Goal: Task Accomplishment & Management: Use online tool/utility

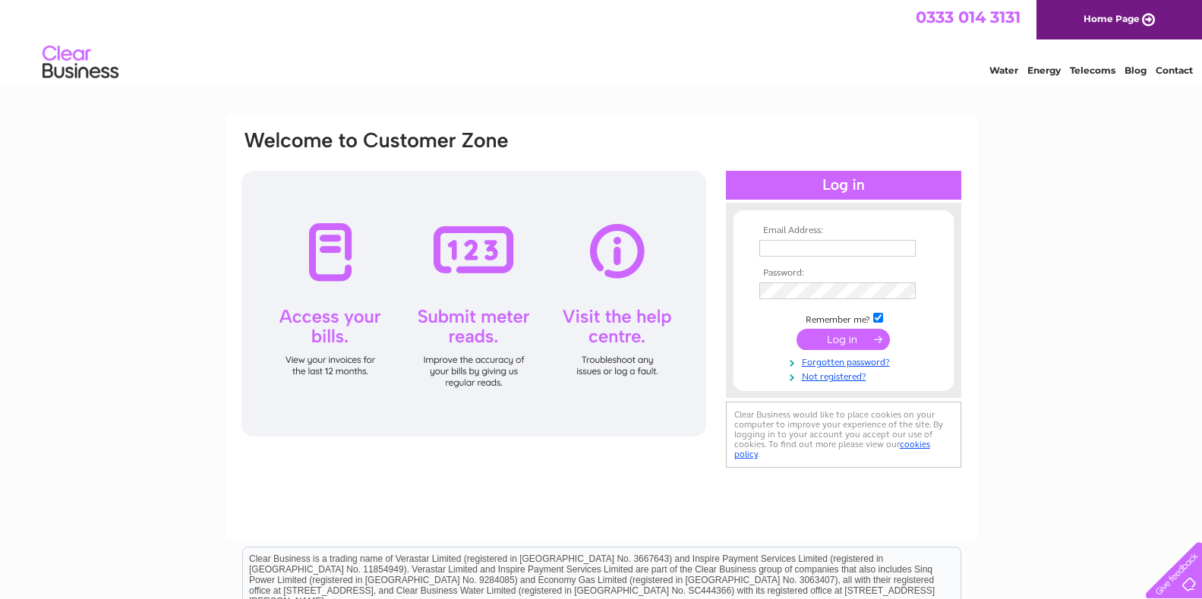
type input "philbakewell@btinternet.com"
click at [817, 335] on input "submit" at bounding box center [843, 339] width 93 height 21
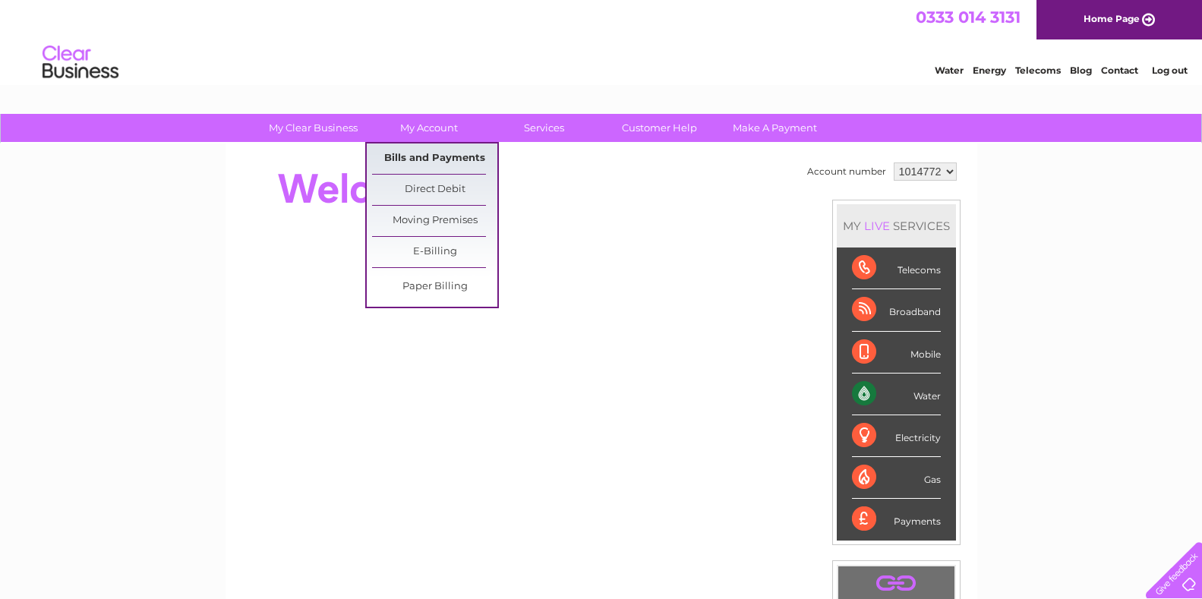
click at [420, 153] on link "Bills and Payments" at bounding box center [434, 159] width 125 height 30
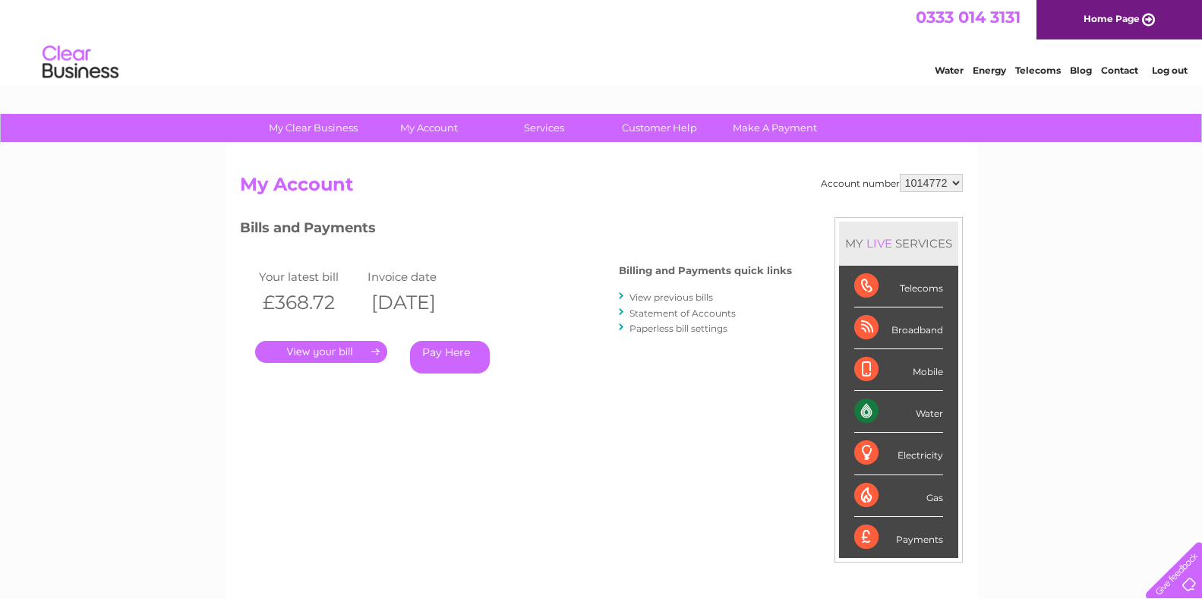
click at [316, 348] on link "." at bounding box center [321, 352] width 132 height 22
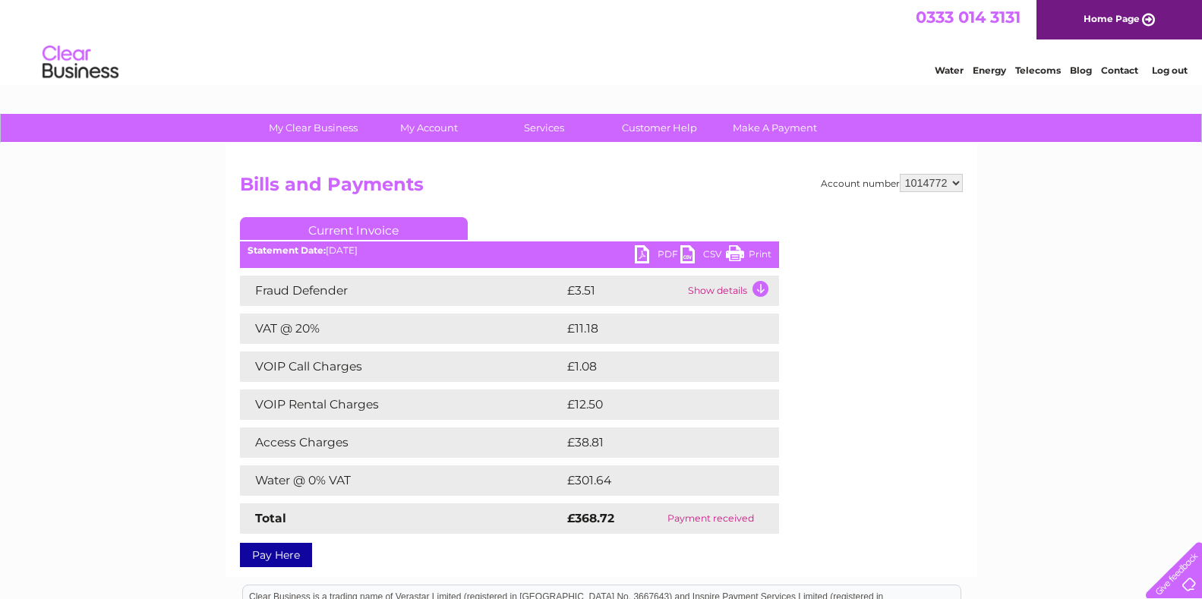
click at [645, 252] on link "PDF" at bounding box center [658, 256] width 46 height 22
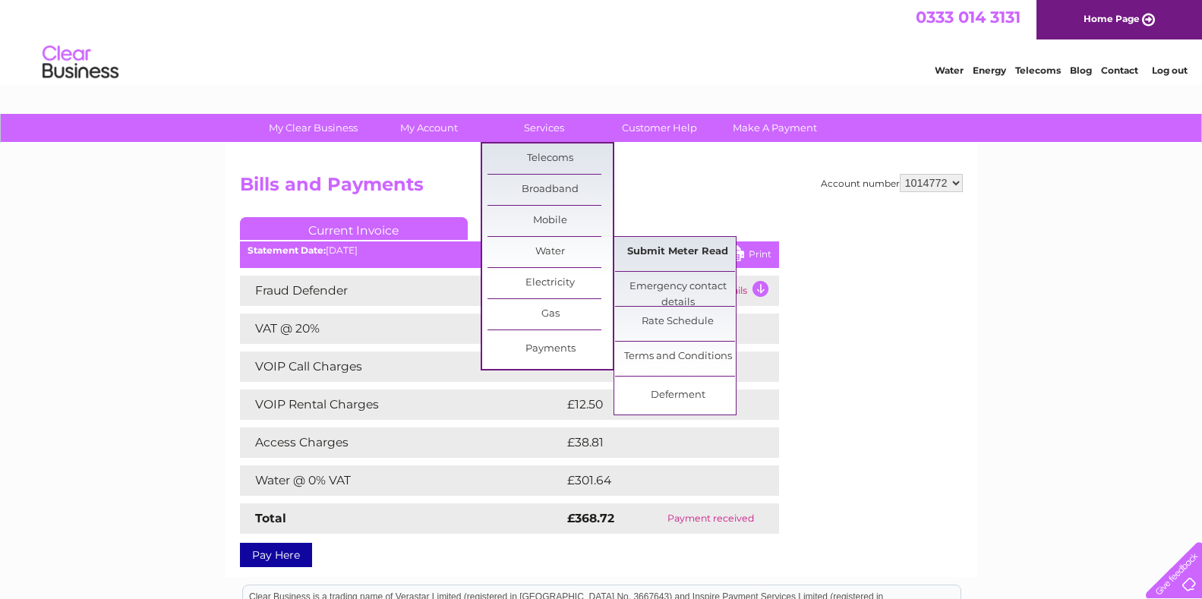
click at [683, 247] on link "Submit Meter Read" at bounding box center [677, 252] width 125 height 30
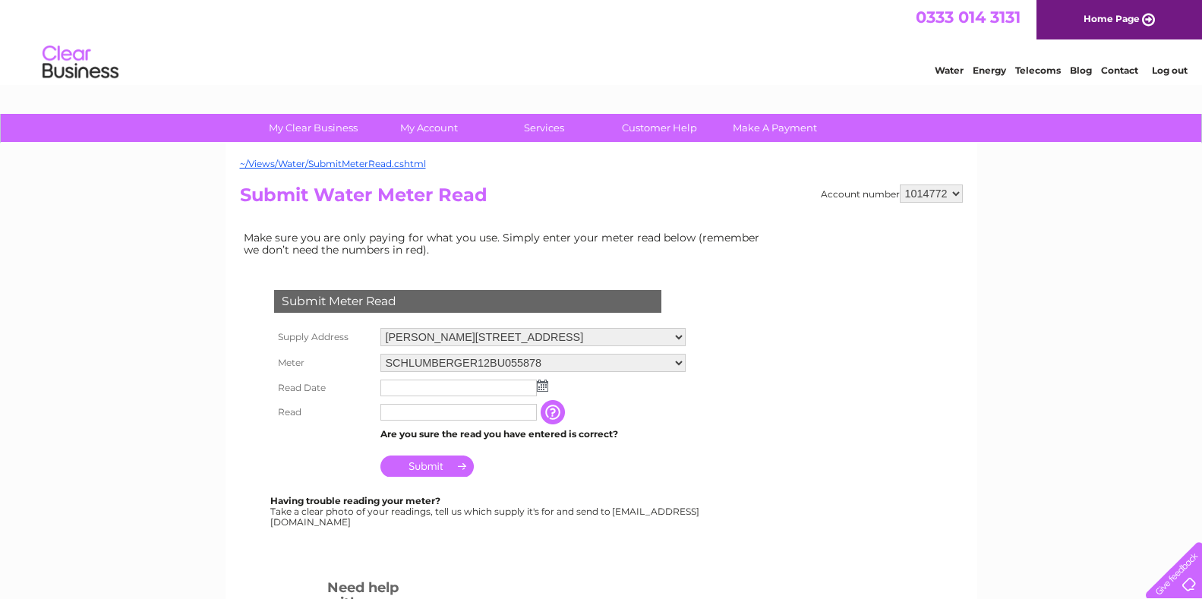
click at [537, 385] on img at bounding box center [542, 386] width 11 height 12
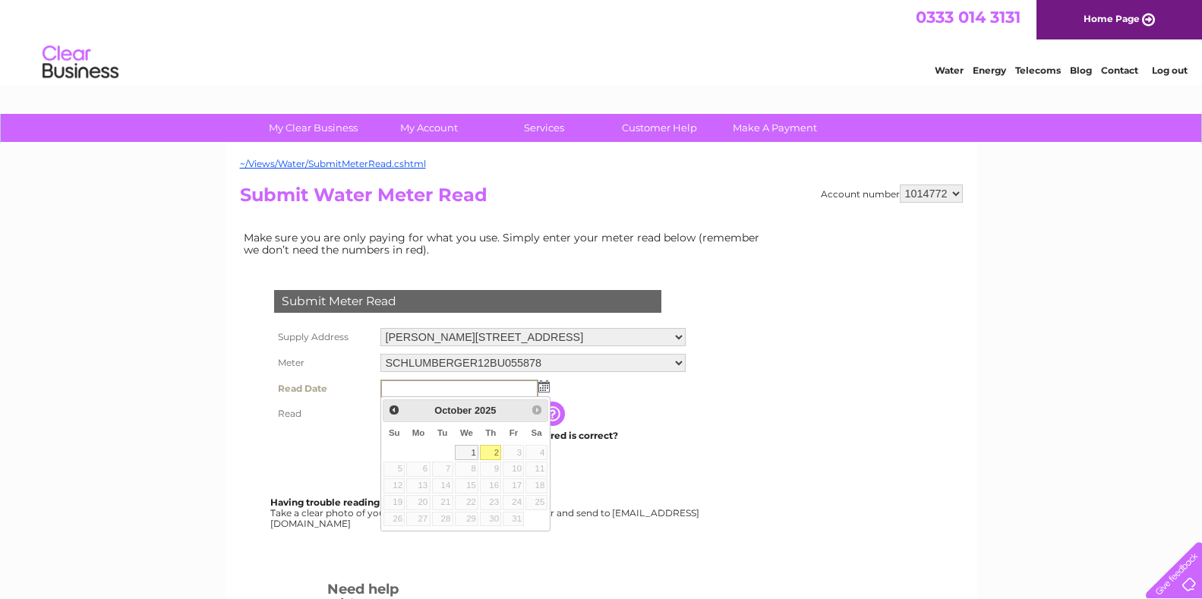
click at [486, 451] on link "2" at bounding box center [490, 452] width 21 height 15
type input "2025/10/02"
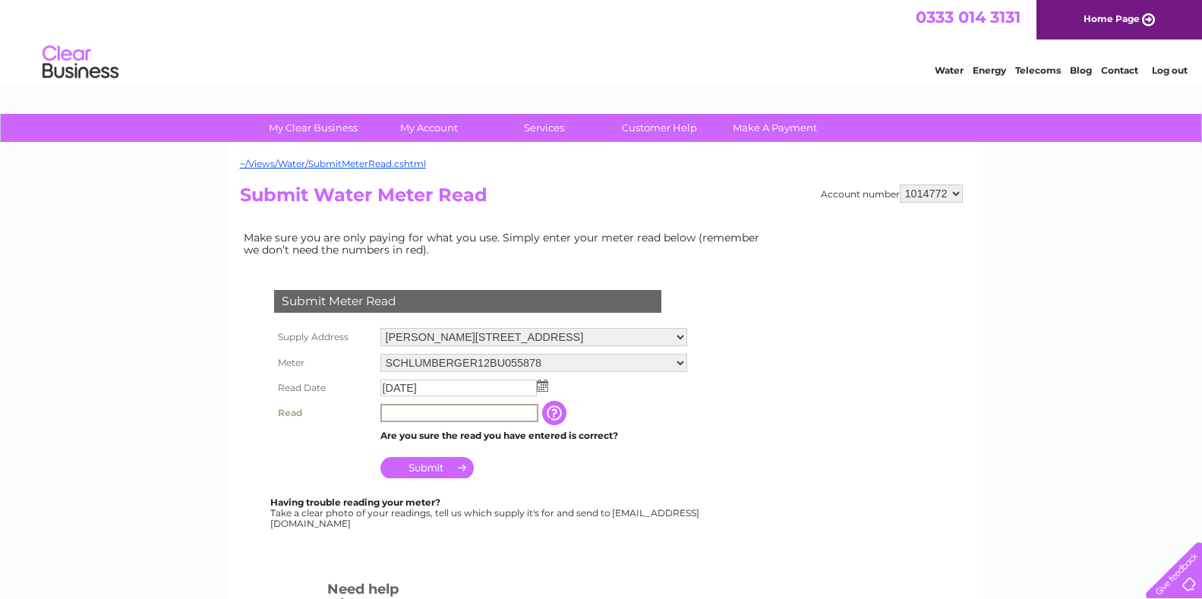
click at [402, 412] on input "text" at bounding box center [459, 413] width 158 height 18
type input "15846"
click at [436, 468] on input "Submit" at bounding box center [426, 466] width 93 height 21
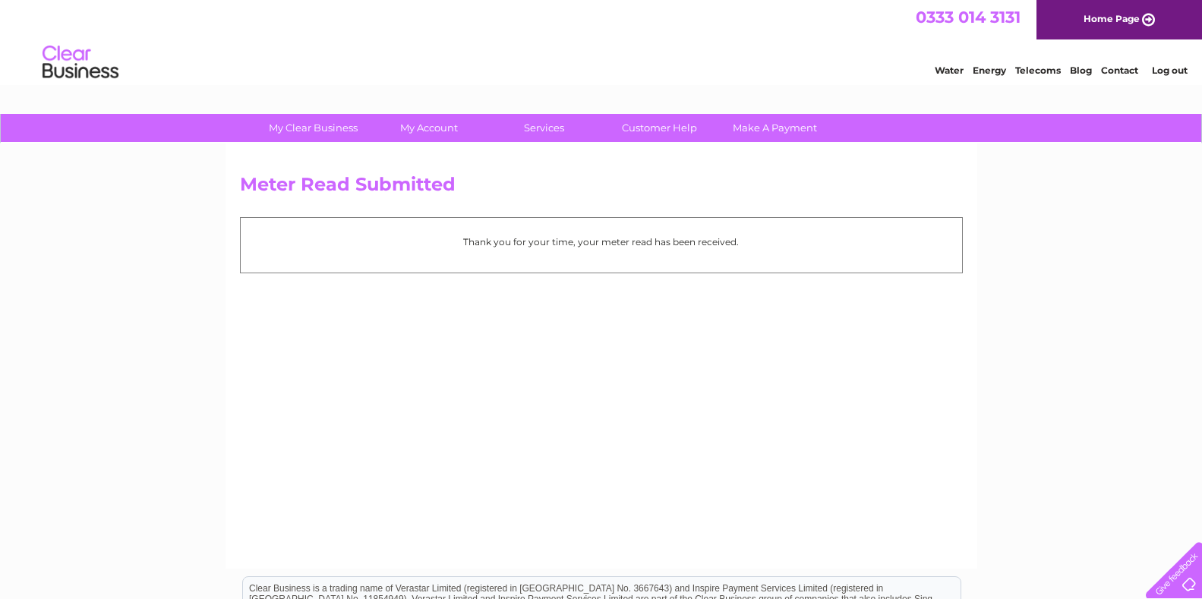
click at [1169, 71] on link "Log out" at bounding box center [1170, 70] width 36 height 11
